Goal: Task Accomplishment & Management: Manage account settings

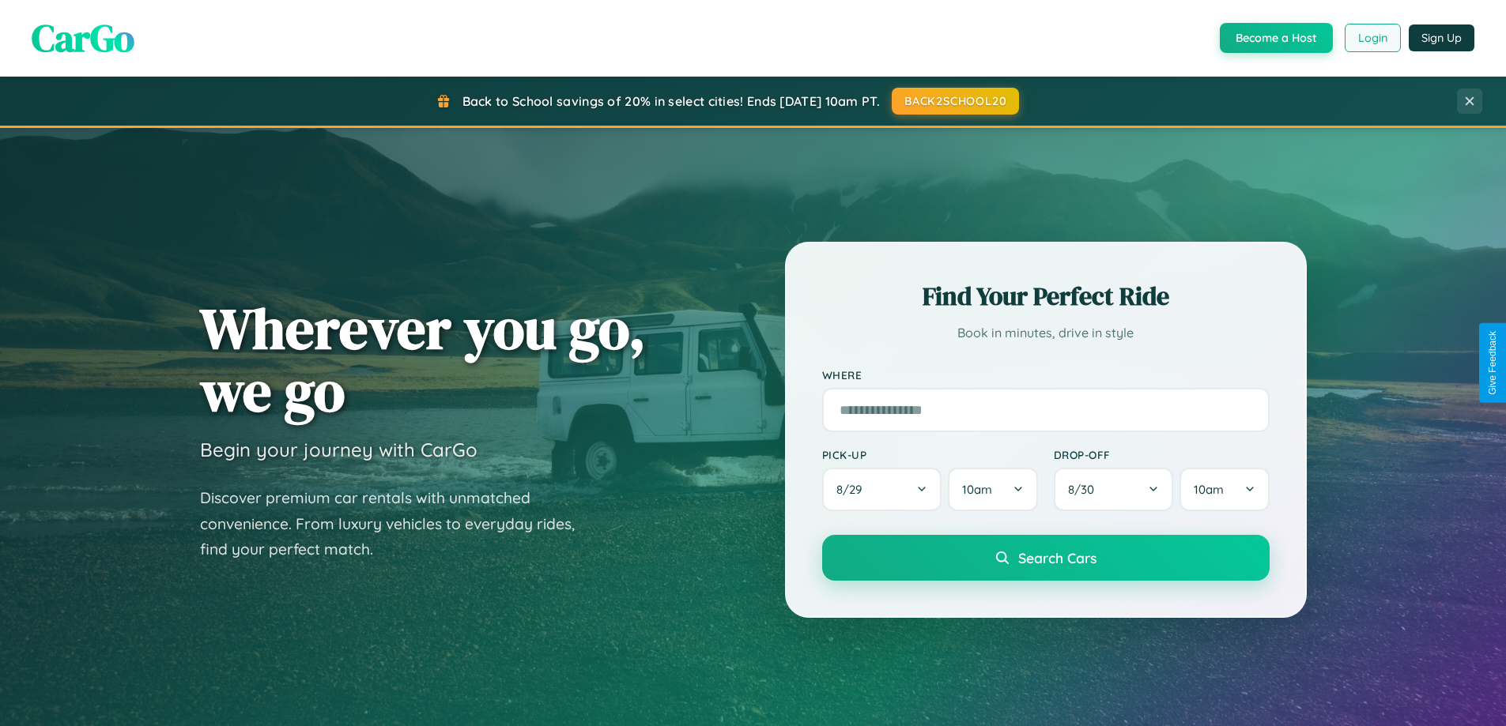
click at [1371, 38] on button "Login" at bounding box center [1372, 38] width 56 height 28
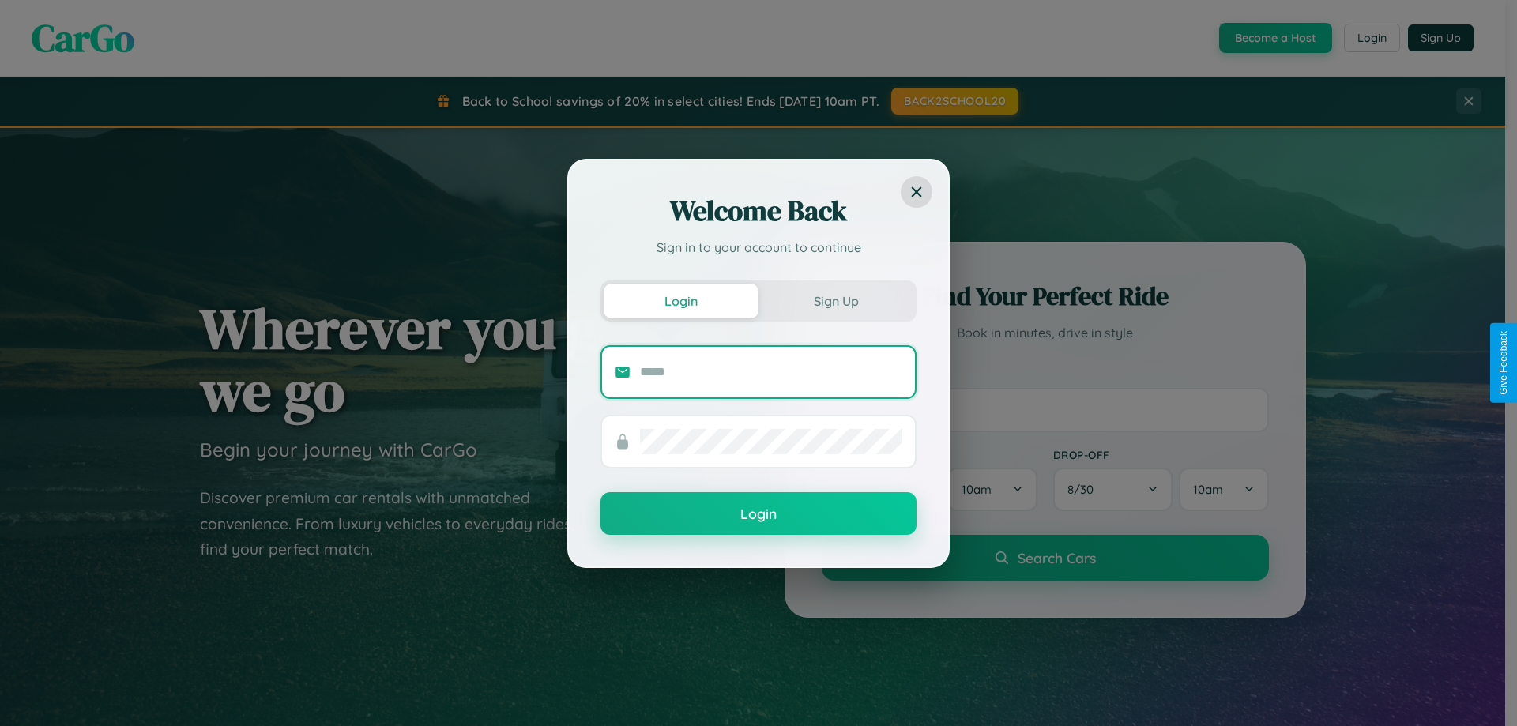
click at [771, 371] on input "text" at bounding box center [771, 372] width 262 height 25
type input "**********"
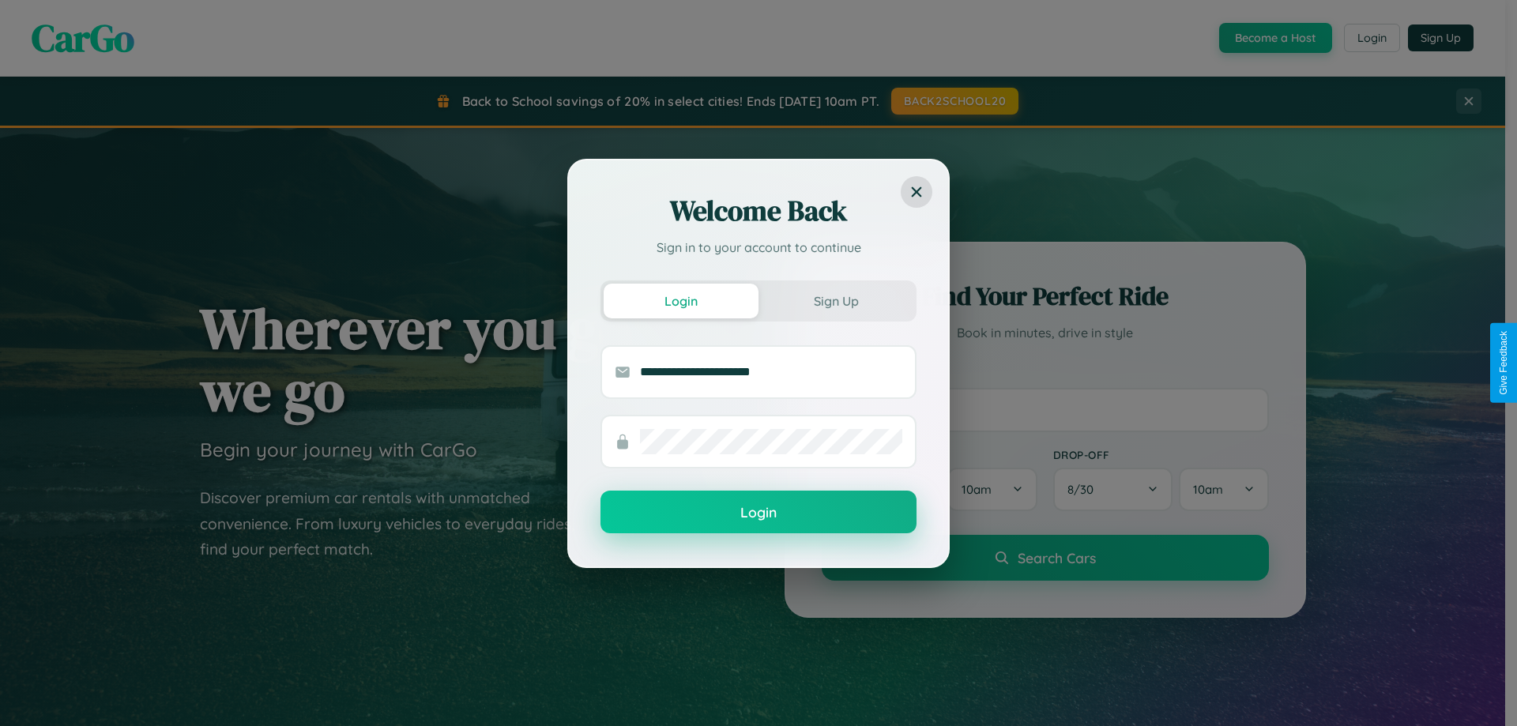
click at [759, 513] on button "Login" at bounding box center [759, 512] width 316 height 43
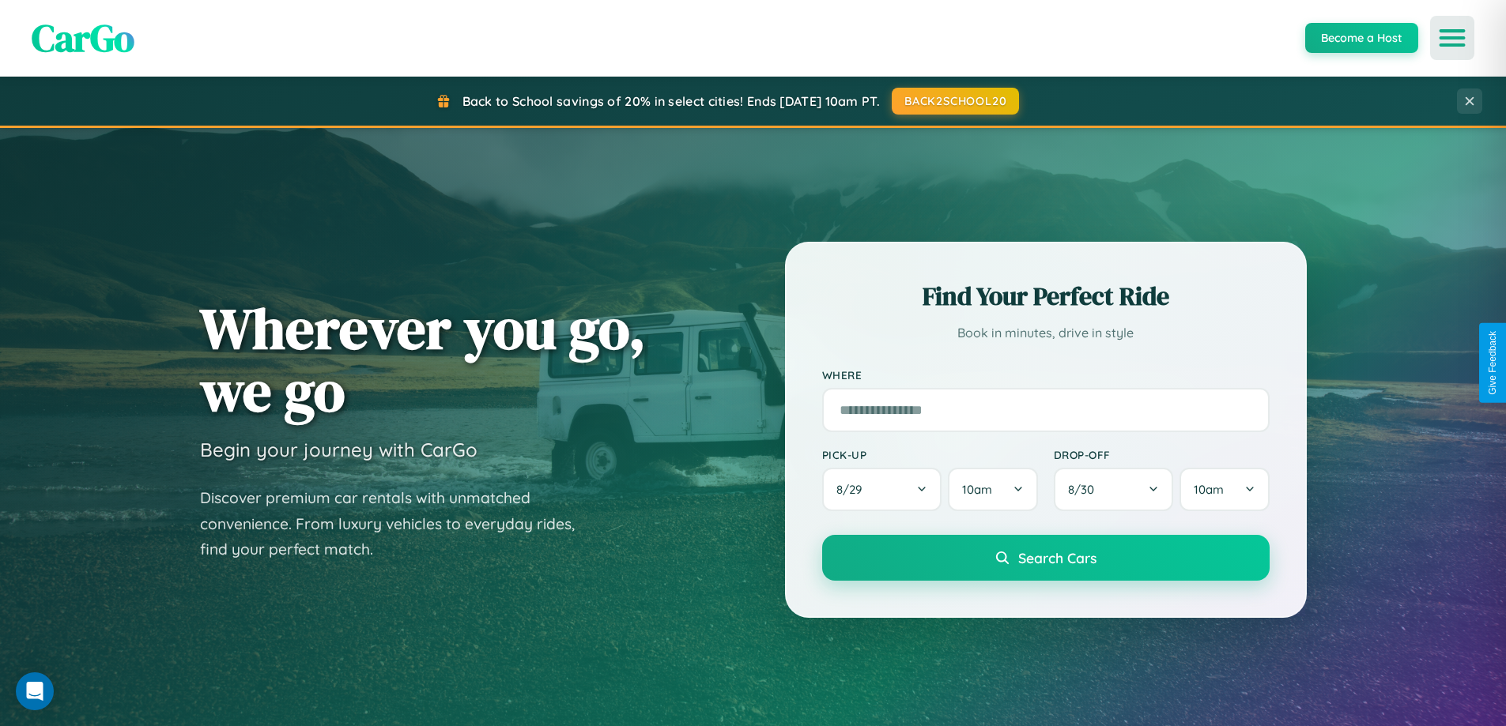
click at [1452, 38] on icon "Open menu" at bounding box center [1452, 38] width 23 height 14
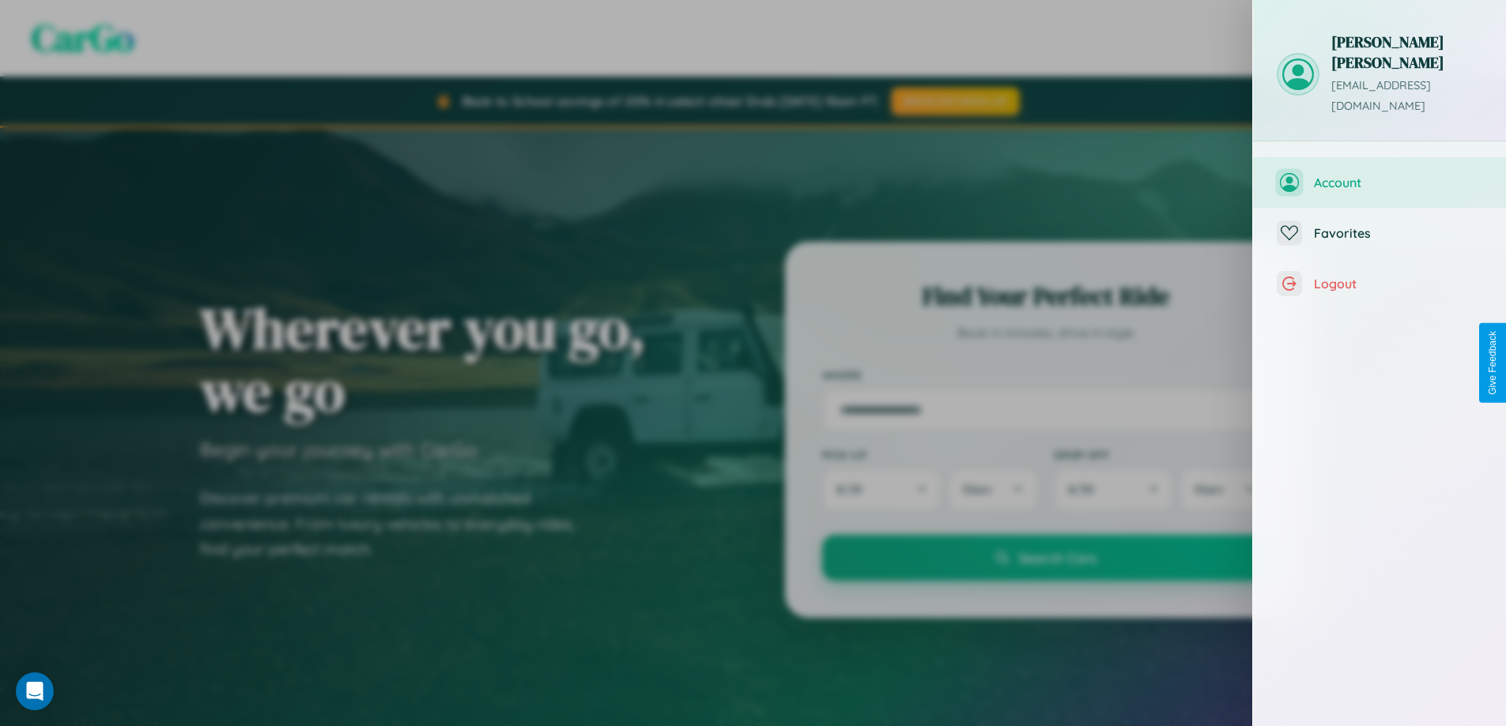
click at [1379, 175] on span "Account" at bounding box center [1398, 183] width 168 height 16
